Goal: Information Seeking & Learning: Learn about a topic

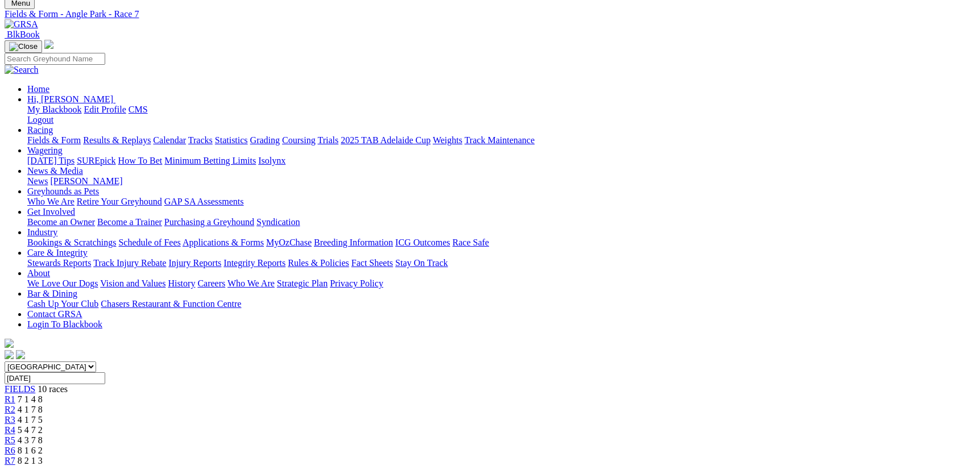
click at [32, 466] on span "-4m" at bounding box center [25, 471] width 15 height 10
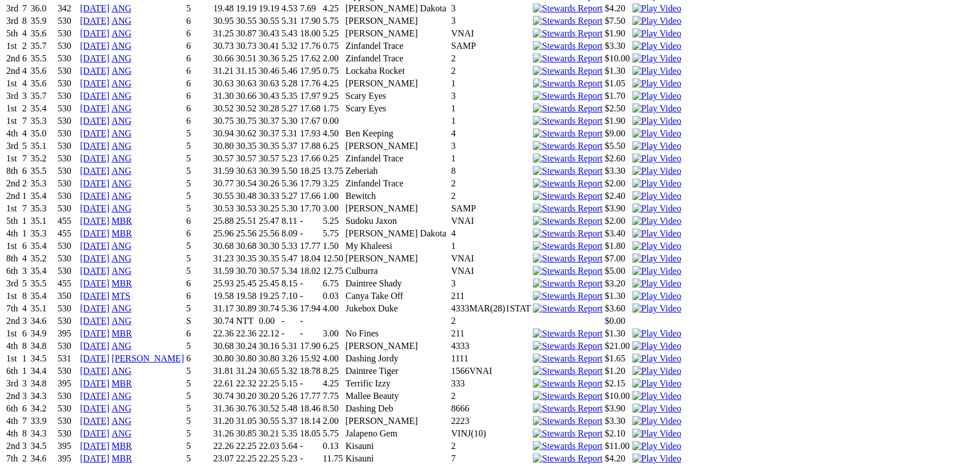
scroll to position [3580, 0]
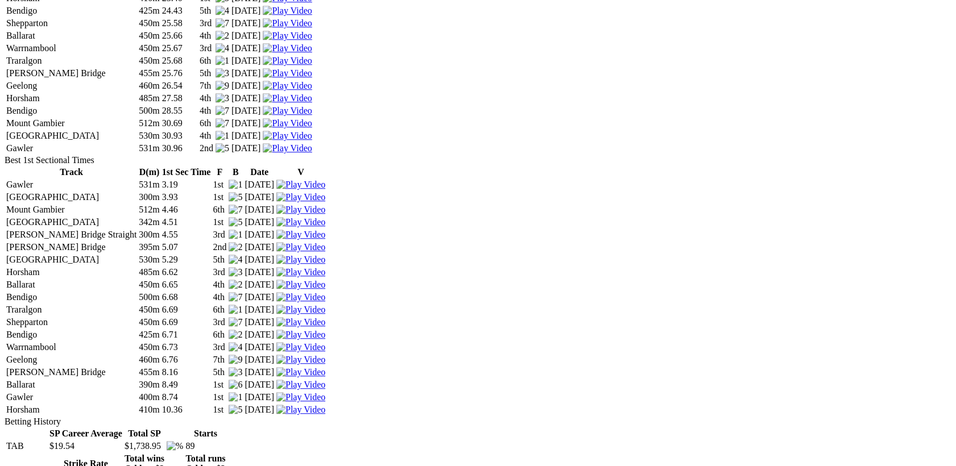
scroll to position [2138, 0]
